Goal: Information Seeking & Learning: Learn about a topic

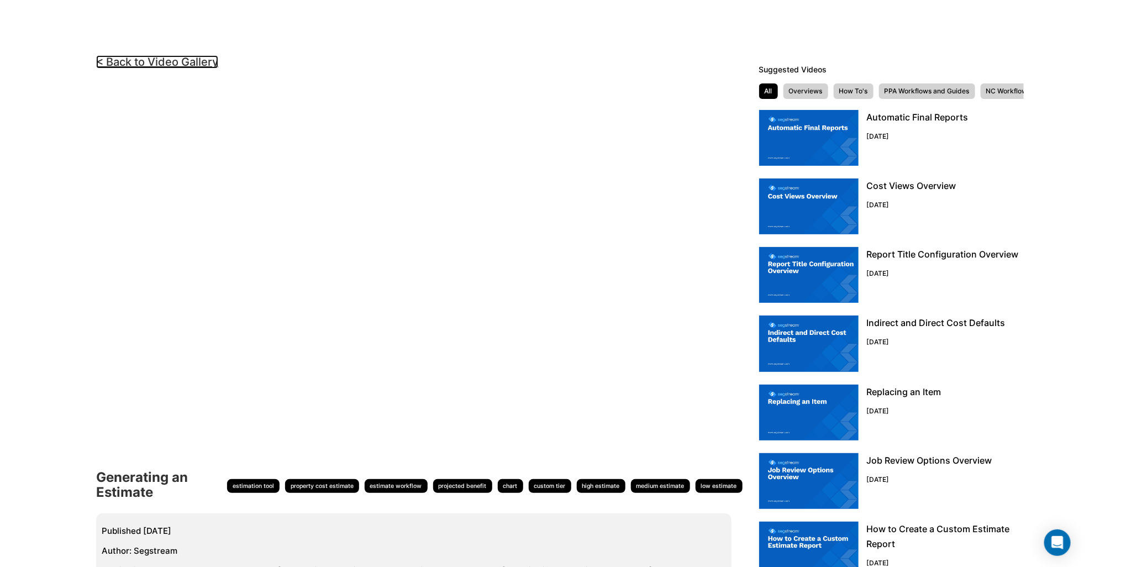
click at [146, 61] on link "< Back to Video Gallery" at bounding box center [157, 61] width 122 height 13
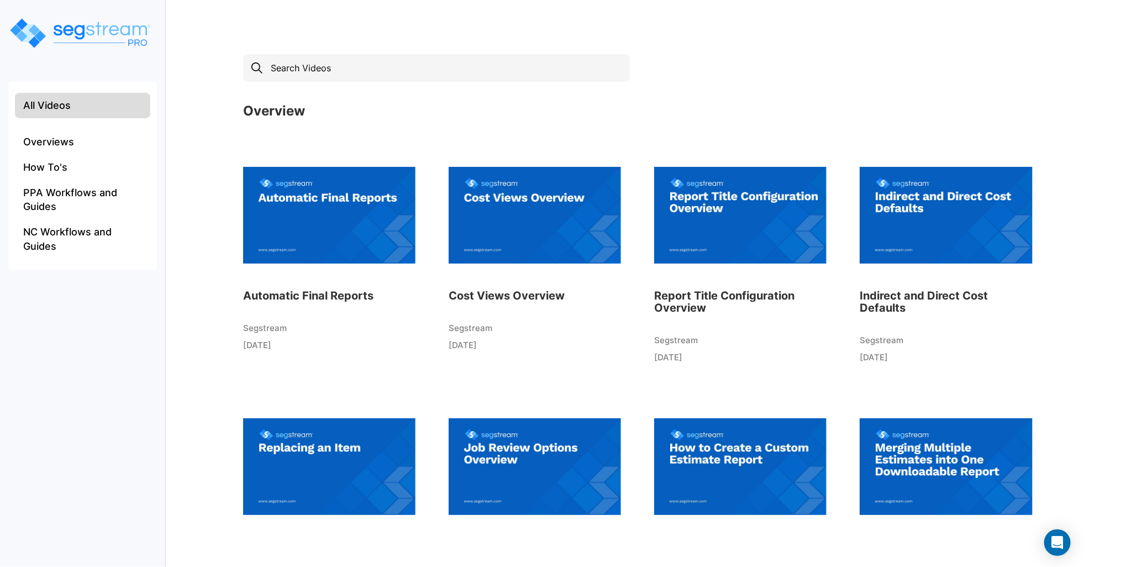
click at [543, 181] on img at bounding box center [535, 215] width 172 height 122
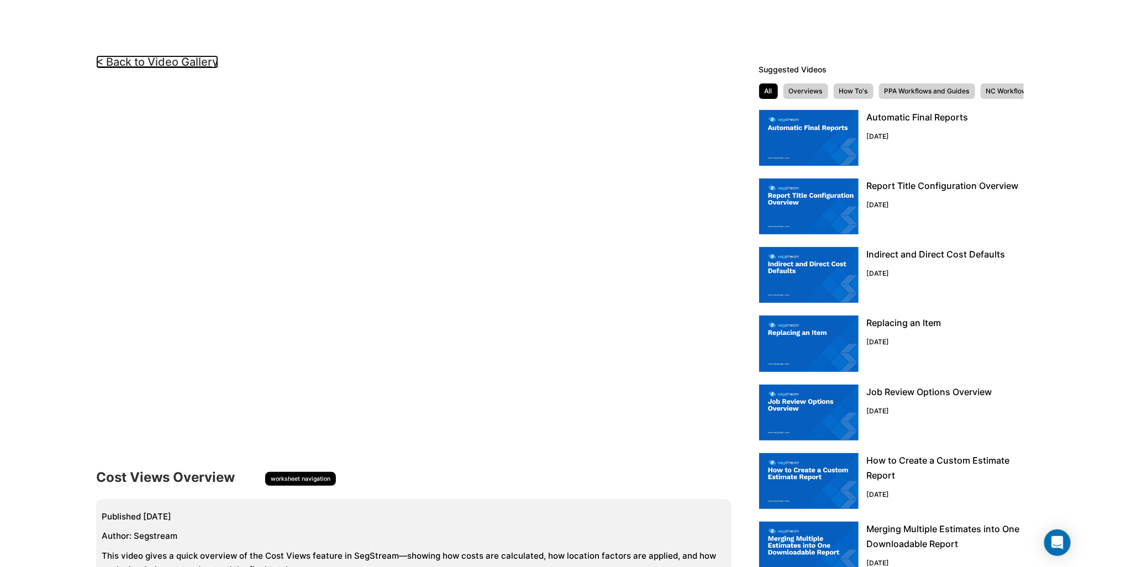
click at [195, 68] on link "< Back to Video Gallery" at bounding box center [157, 61] width 122 height 13
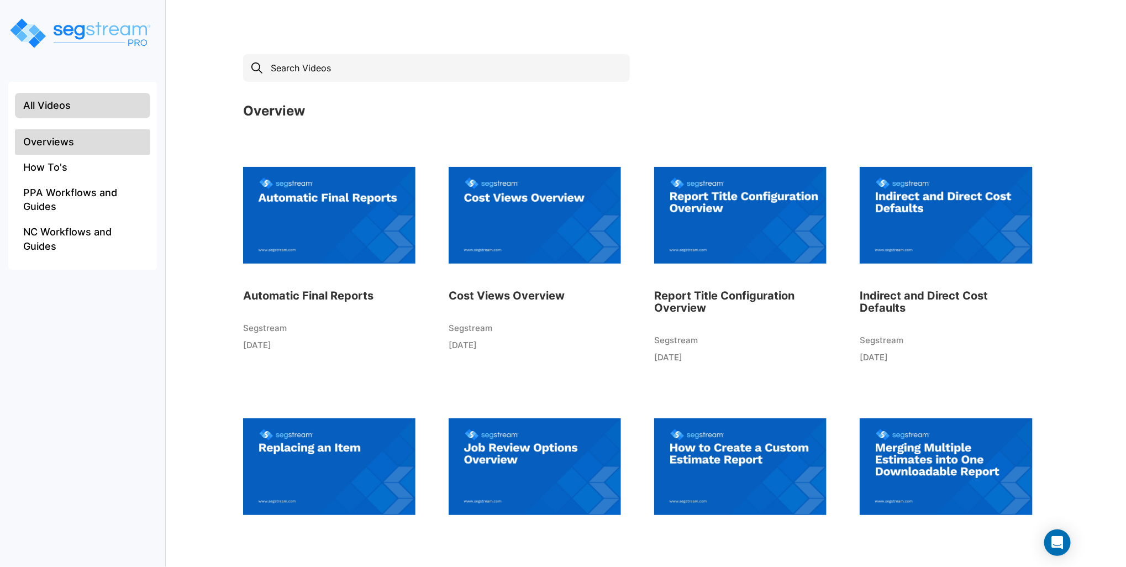
click at [118, 135] on li "Overviews" at bounding box center [82, 141] width 135 height 25
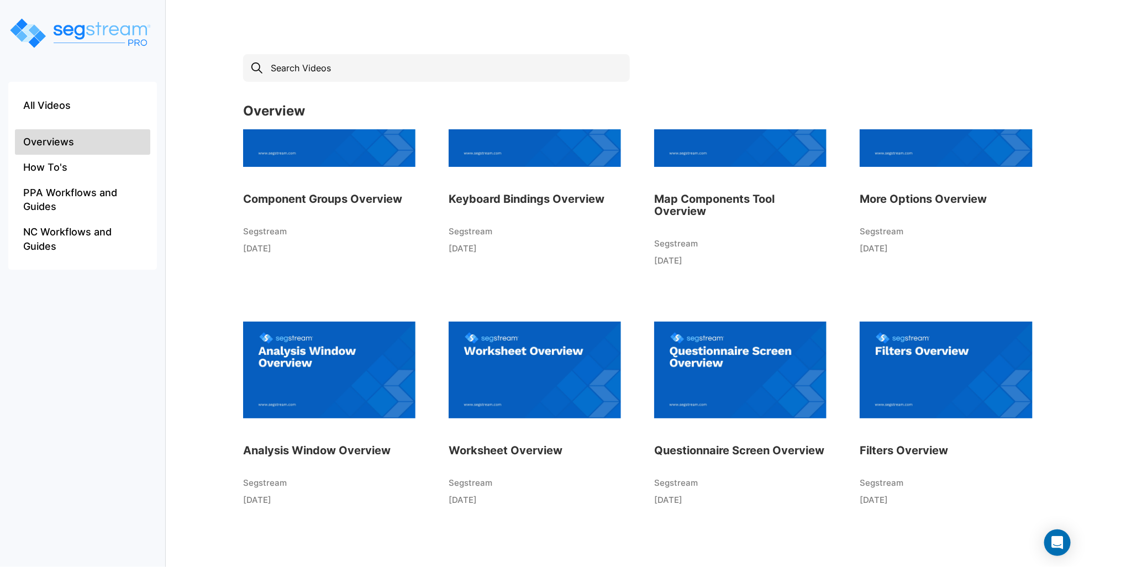
scroll to position [106, 0]
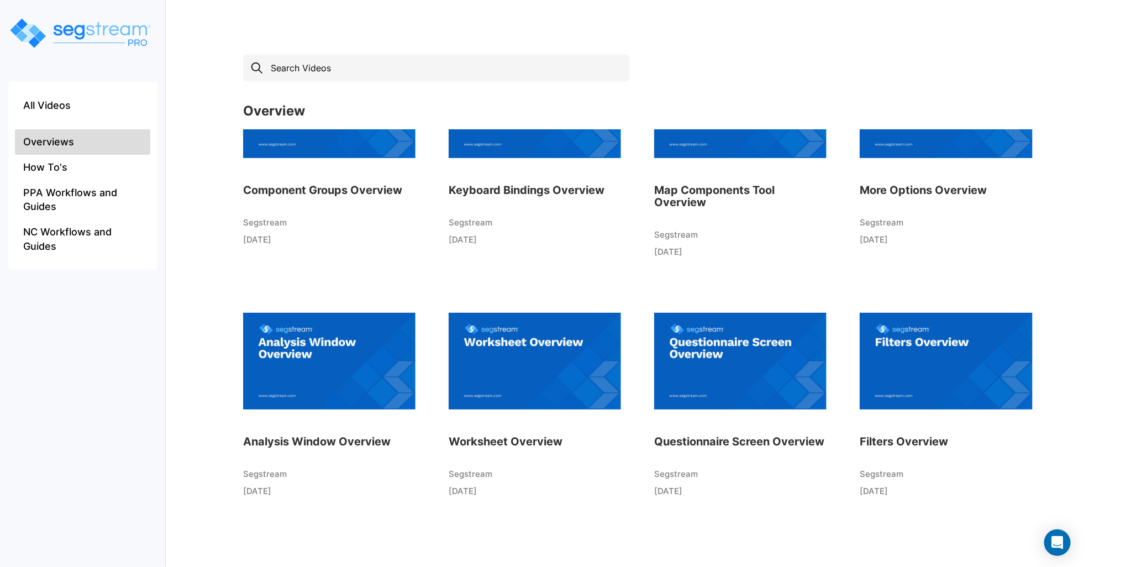
click at [717, 352] on img at bounding box center [740, 361] width 172 height 122
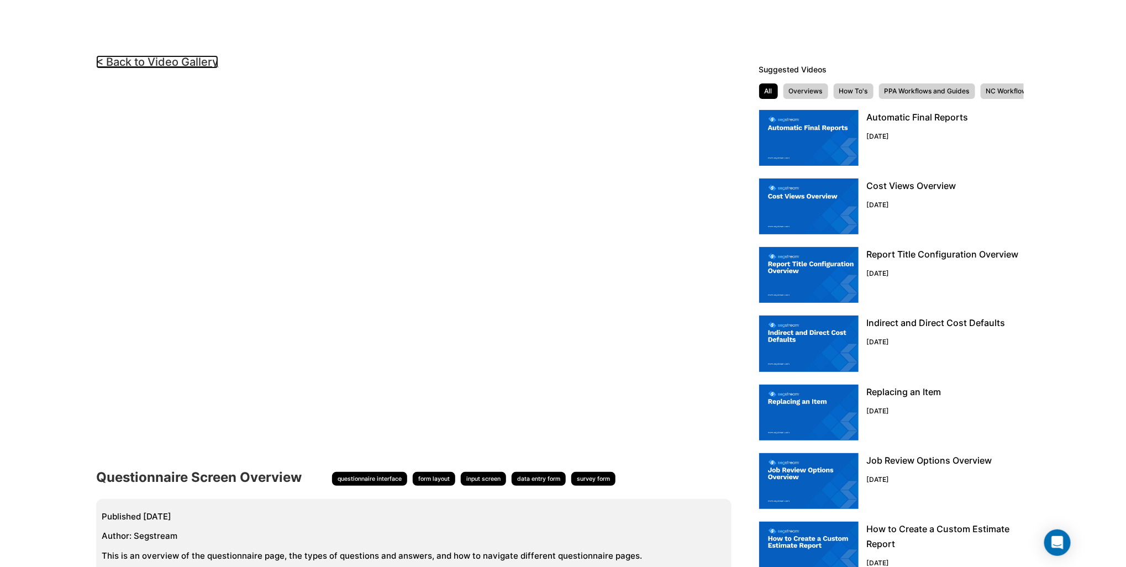
click at [186, 67] on link "< Back to Video Gallery" at bounding box center [157, 61] width 122 height 13
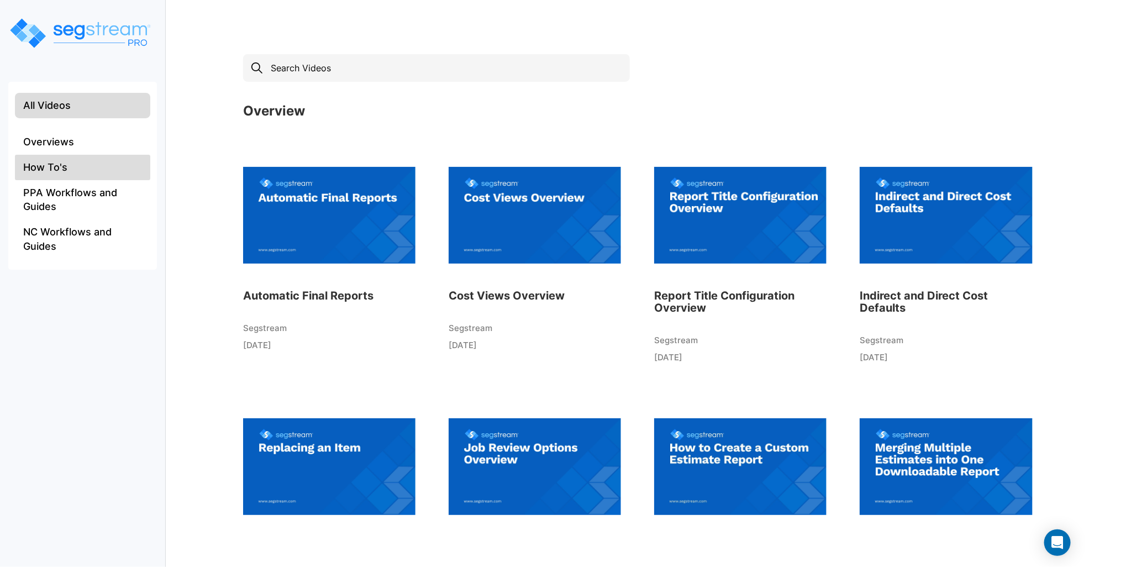
click at [117, 159] on li "How To's" at bounding box center [82, 167] width 135 height 25
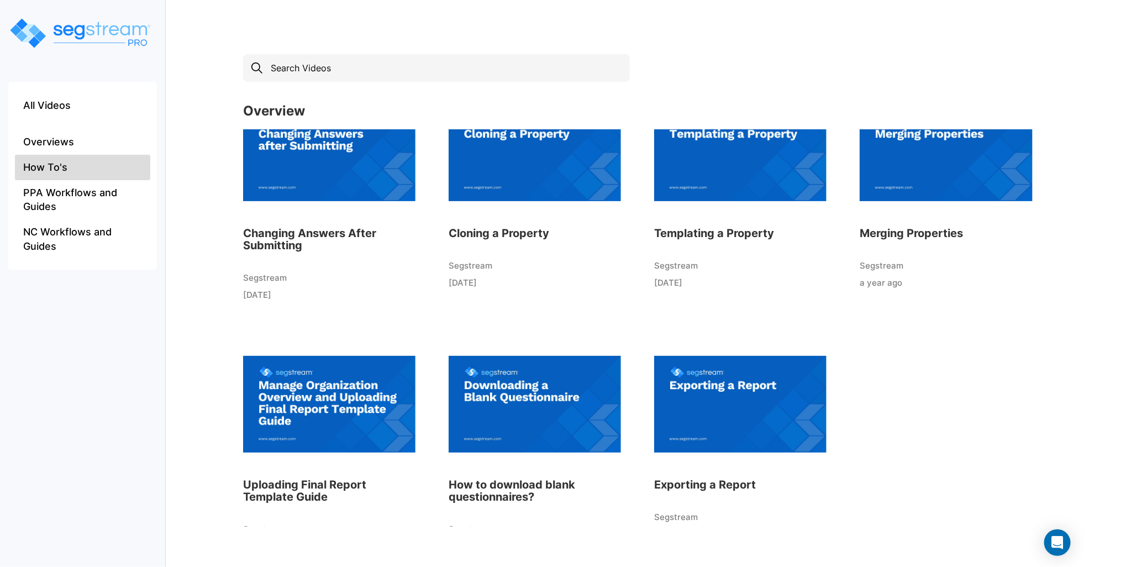
scroll to position [357, 0]
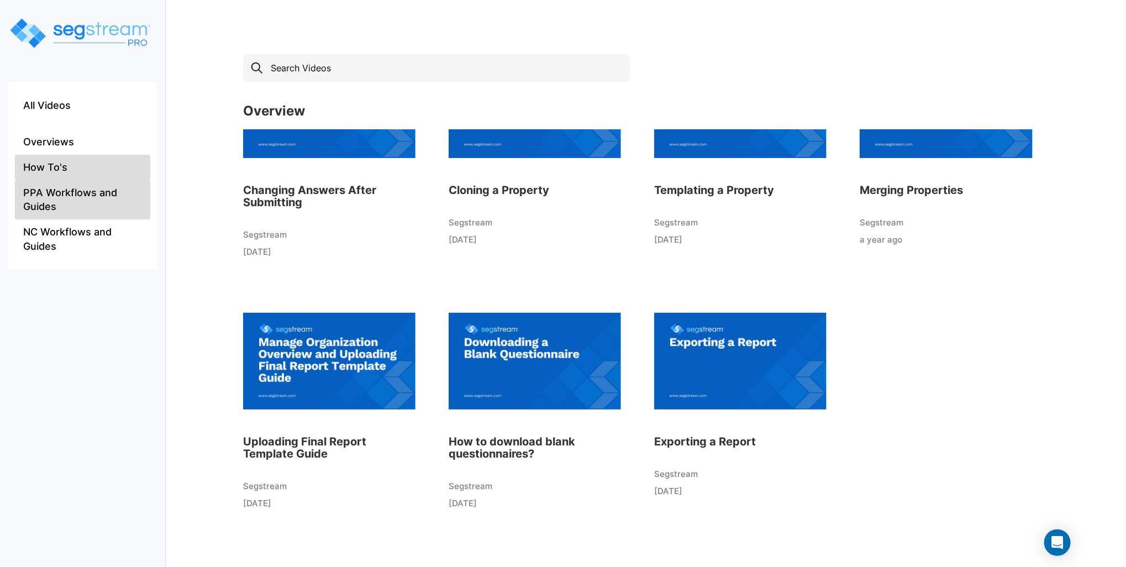
click at [74, 197] on li "PPA Workflows and Guides" at bounding box center [82, 199] width 135 height 39
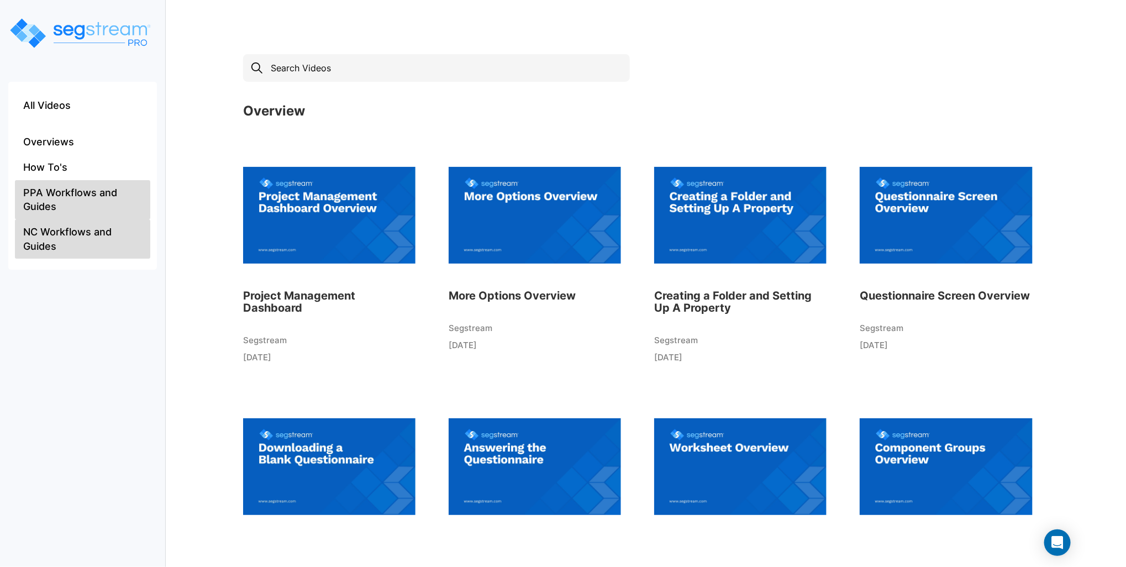
click at [66, 236] on li "NC Workflows and Guides" at bounding box center [82, 238] width 135 height 39
